Goal: Task Accomplishment & Management: Manage account settings

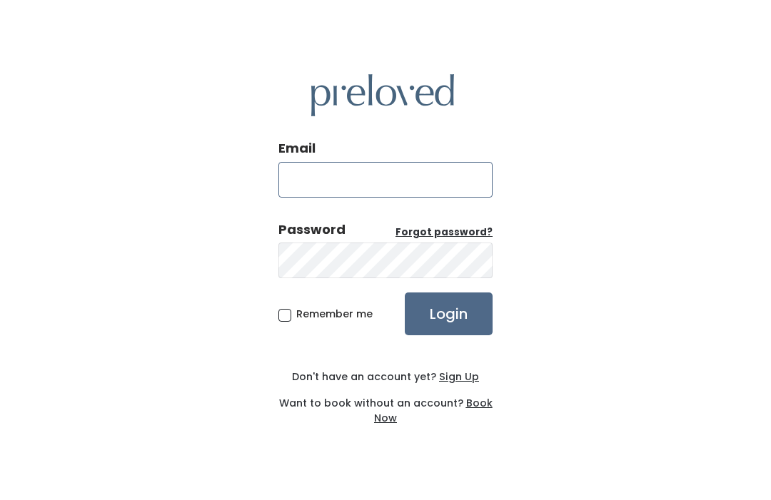
click at [311, 198] on input "Email" at bounding box center [385, 180] width 214 height 36
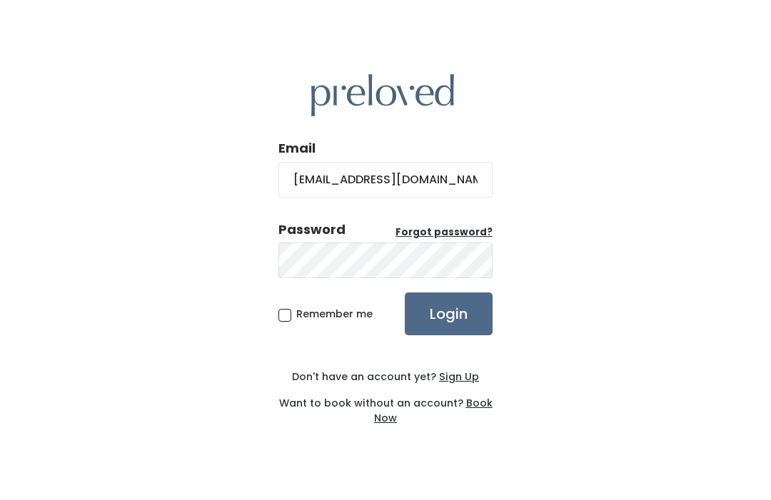
type input "jonidressen@gmail.com"
click at [453, 333] on input "Login" at bounding box center [449, 314] width 88 height 43
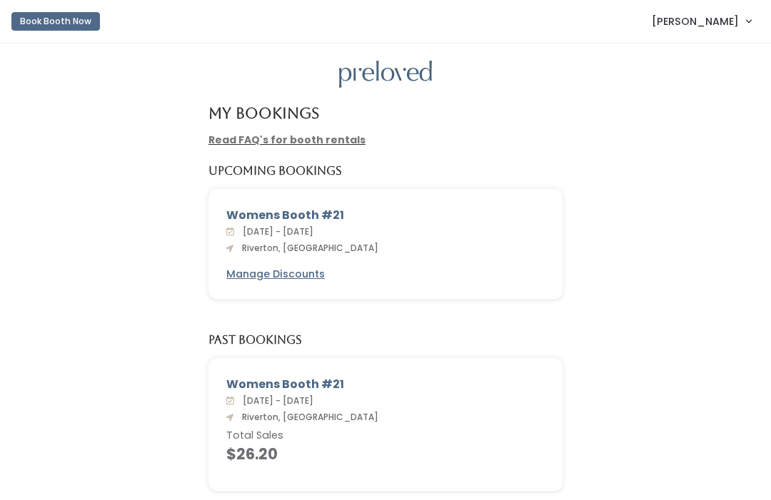
click at [296, 273] on u "Manage Discounts" at bounding box center [275, 274] width 99 height 14
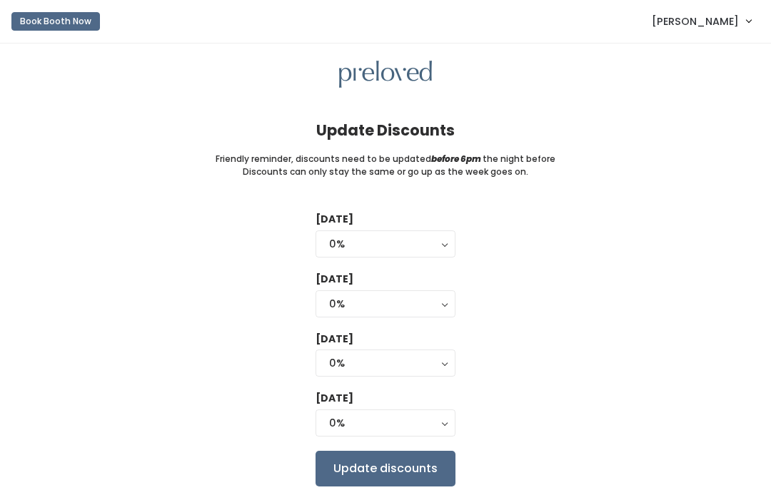
click at [431, 241] on div "0%" at bounding box center [385, 244] width 113 height 16
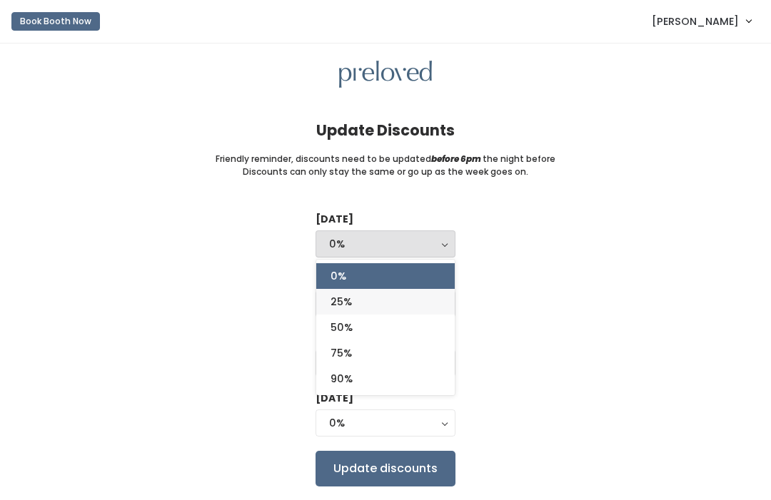
click at [352, 303] on span "25%" at bounding box center [341, 302] width 21 height 16
select select "25%"
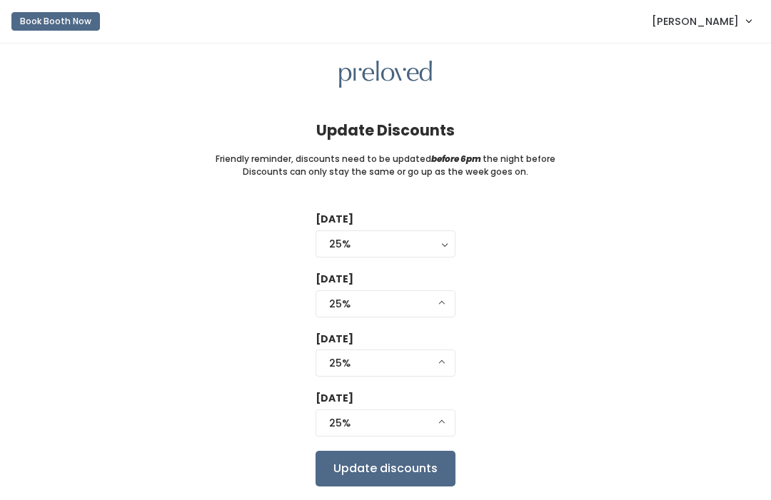
click at [434, 302] on div "25%" at bounding box center [385, 304] width 113 height 16
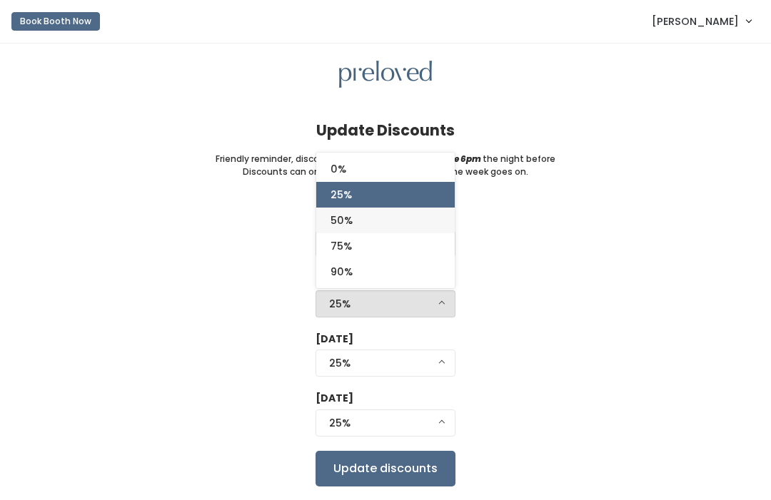
click at [346, 215] on span "50%" at bounding box center [342, 221] width 22 height 16
select select "50%"
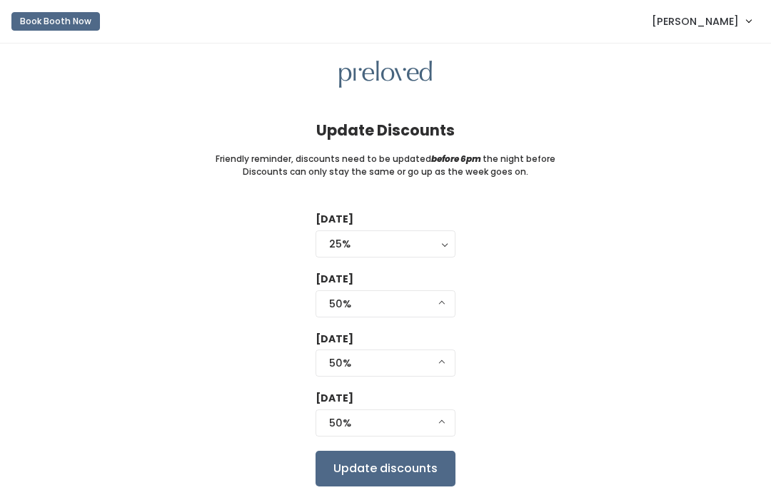
click at [437, 361] on div "50%" at bounding box center [385, 364] width 113 height 16
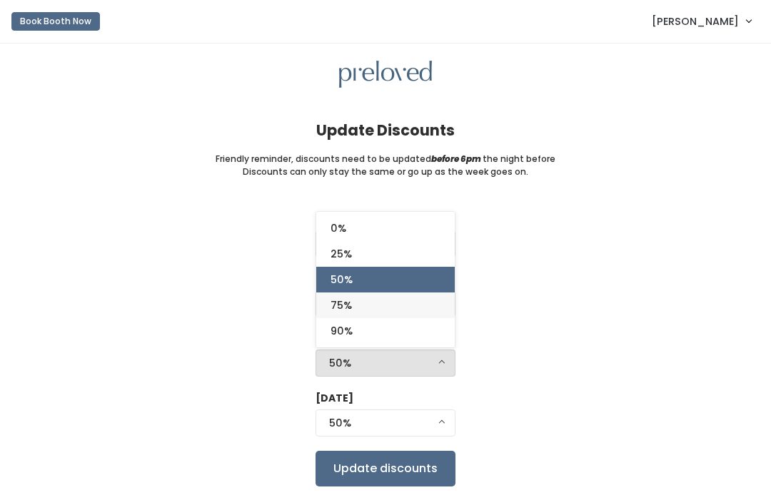
click at [356, 308] on link "75%" at bounding box center [385, 306] width 138 height 26
select select "75%"
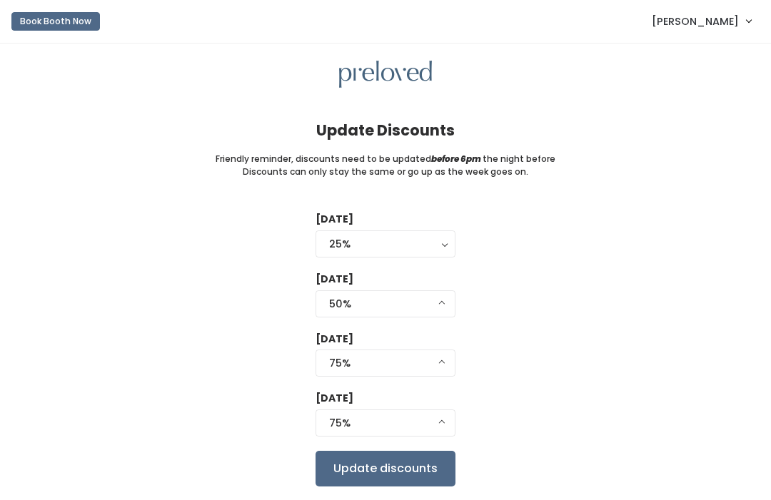
click at [446, 418] on button "75%" at bounding box center [386, 423] width 140 height 27
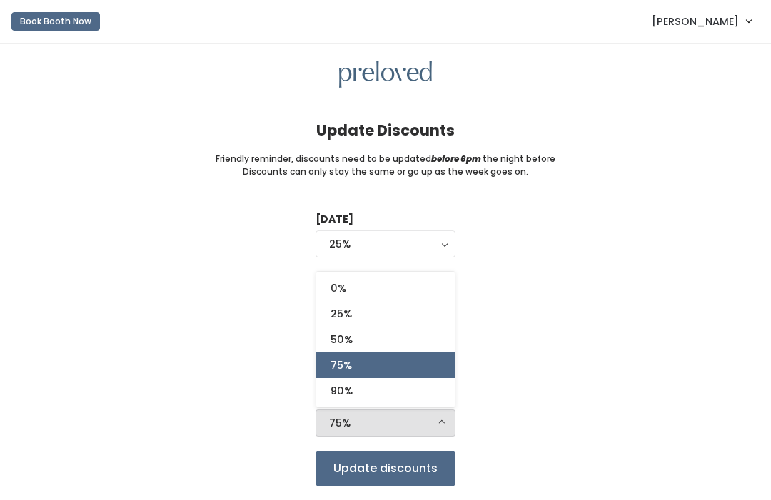
click at [393, 463] on input "Update discounts" at bounding box center [386, 469] width 140 height 36
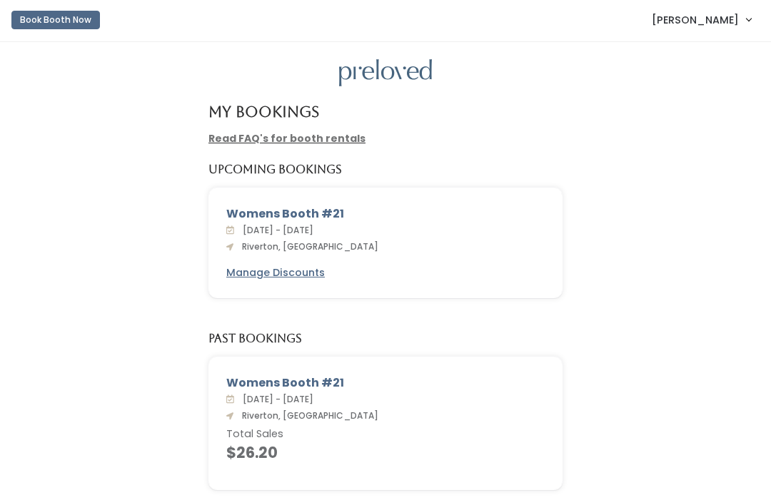
click at [747, 26] on link "[PERSON_NAME]" at bounding box center [701, 20] width 128 height 31
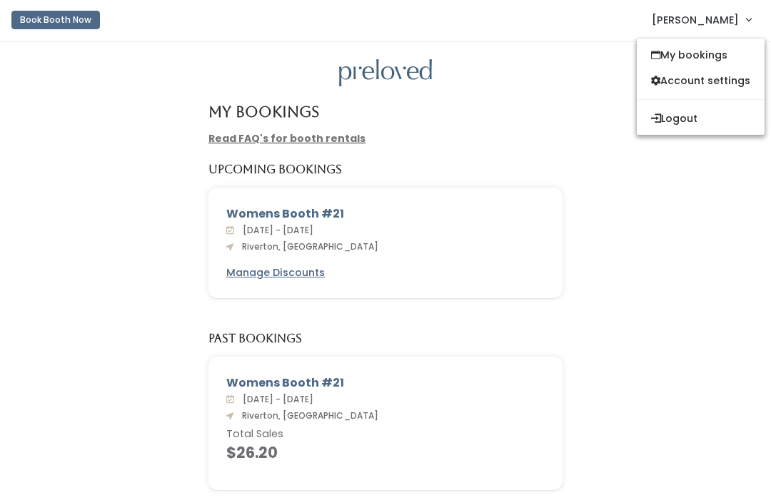
scroll to position [1, 0]
click at [688, 115] on button "Logout" at bounding box center [701, 119] width 128 height 26
